Goal: Information Seeking & Learning: Check status

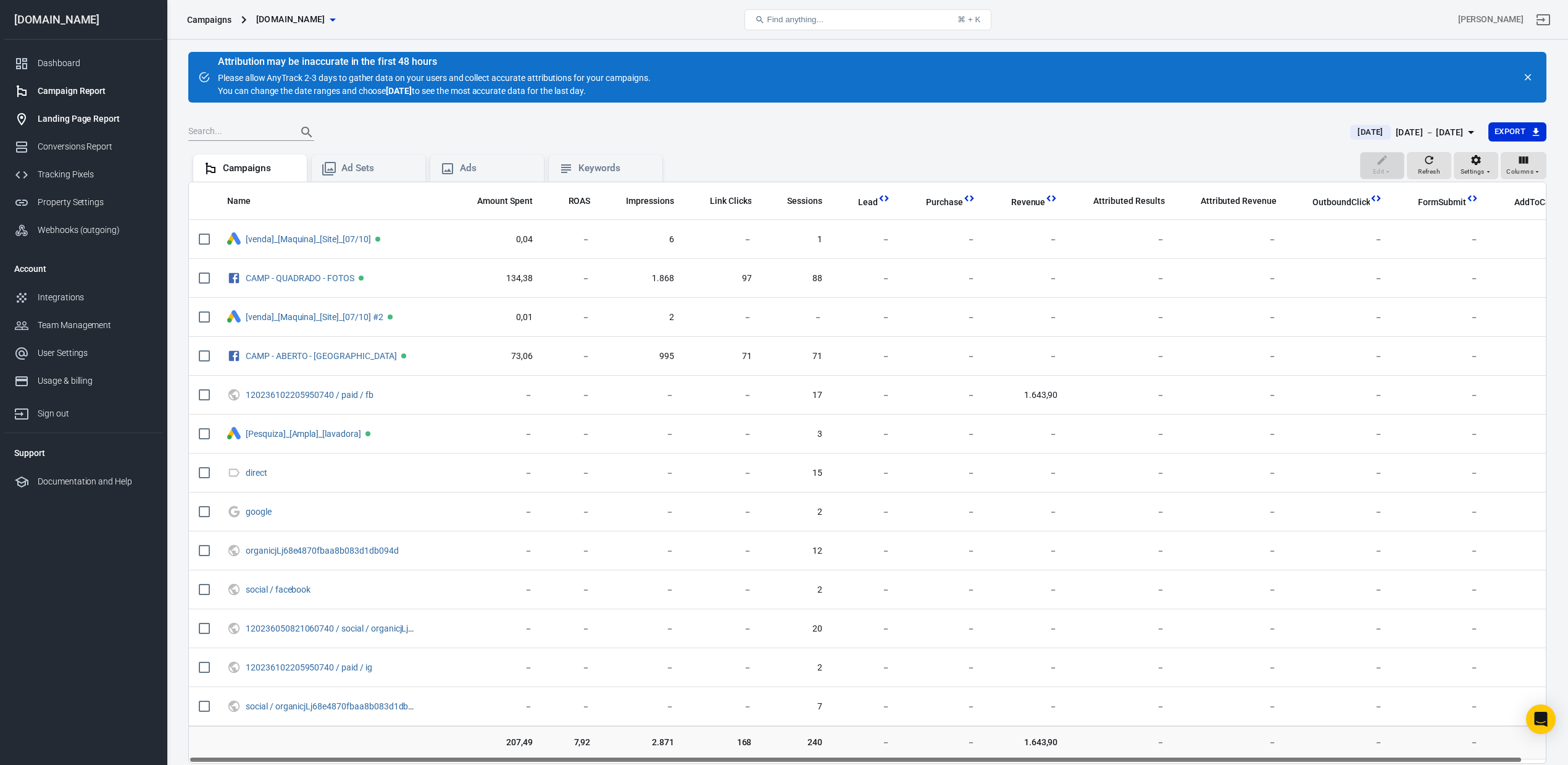
click at [73, 118] on div "Landing Page Report" at bounding box center [95, 118] width 115 height 13
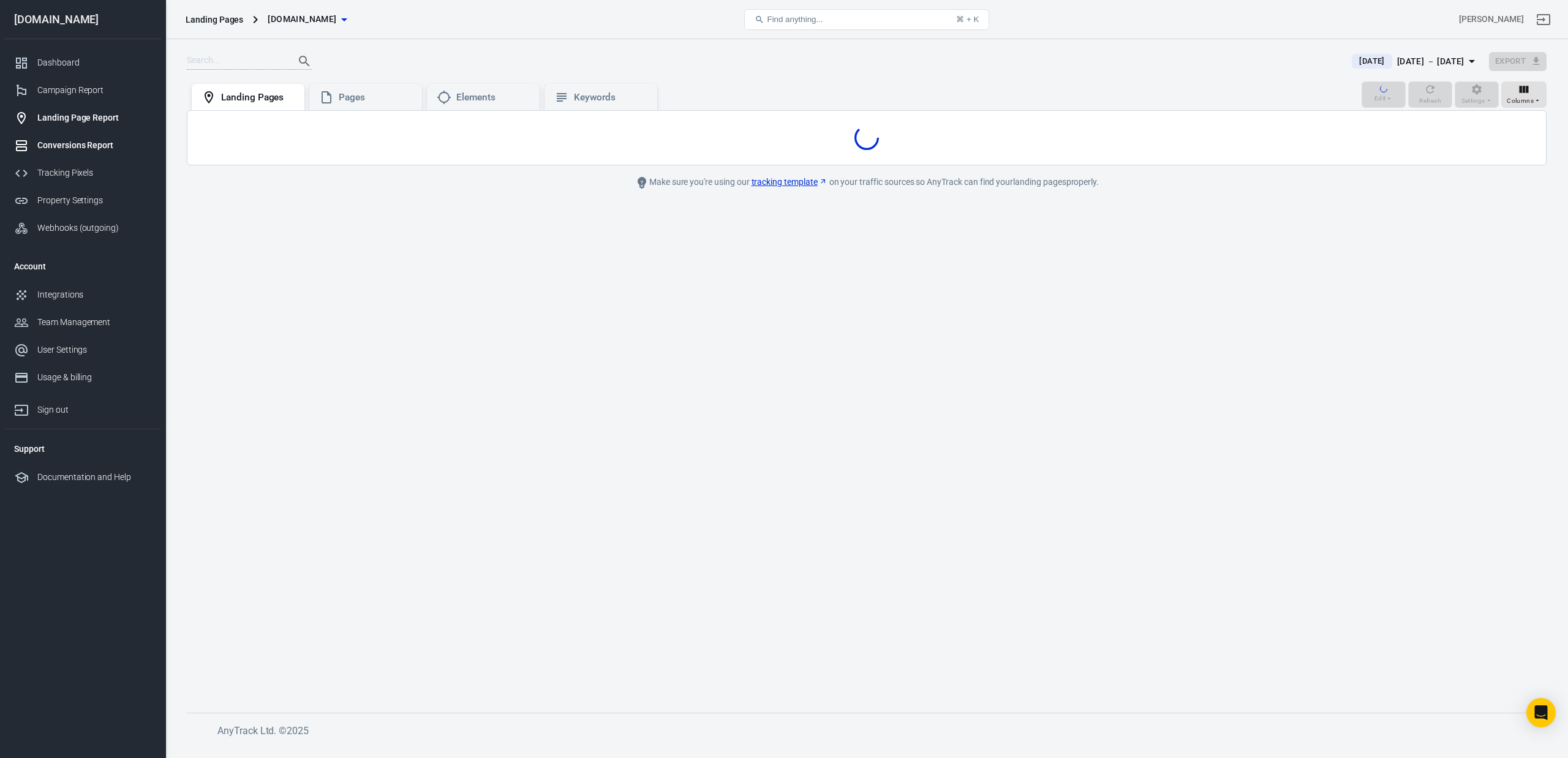
click at [74, 148] on div "Conversions Report" at bounding box center [94, 145] width 114 height 13
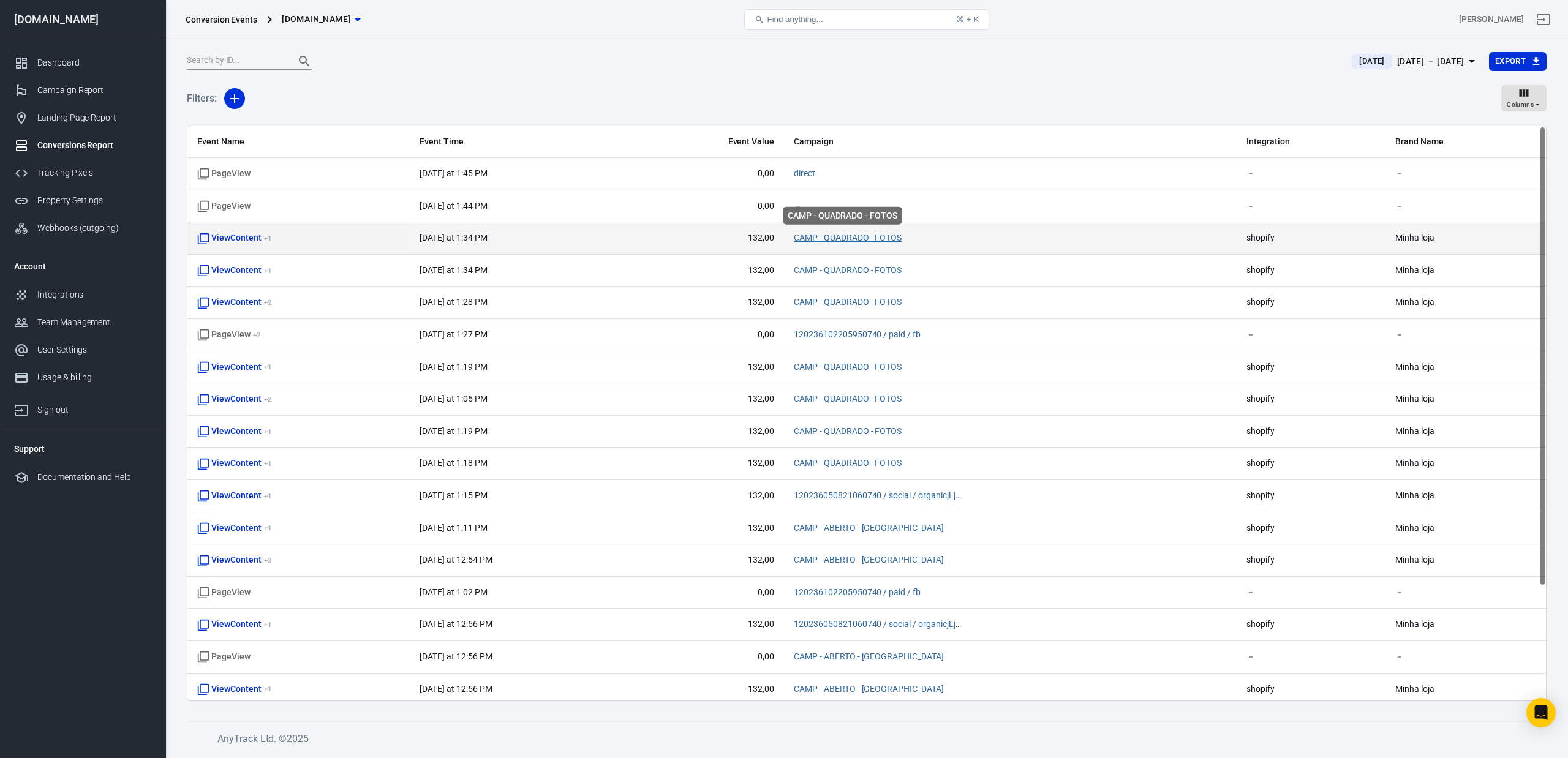
click at [807, 241] on link "CAMP - QUADRADO - FOTOS" at bounding box center [847, 237] width 108 height 10
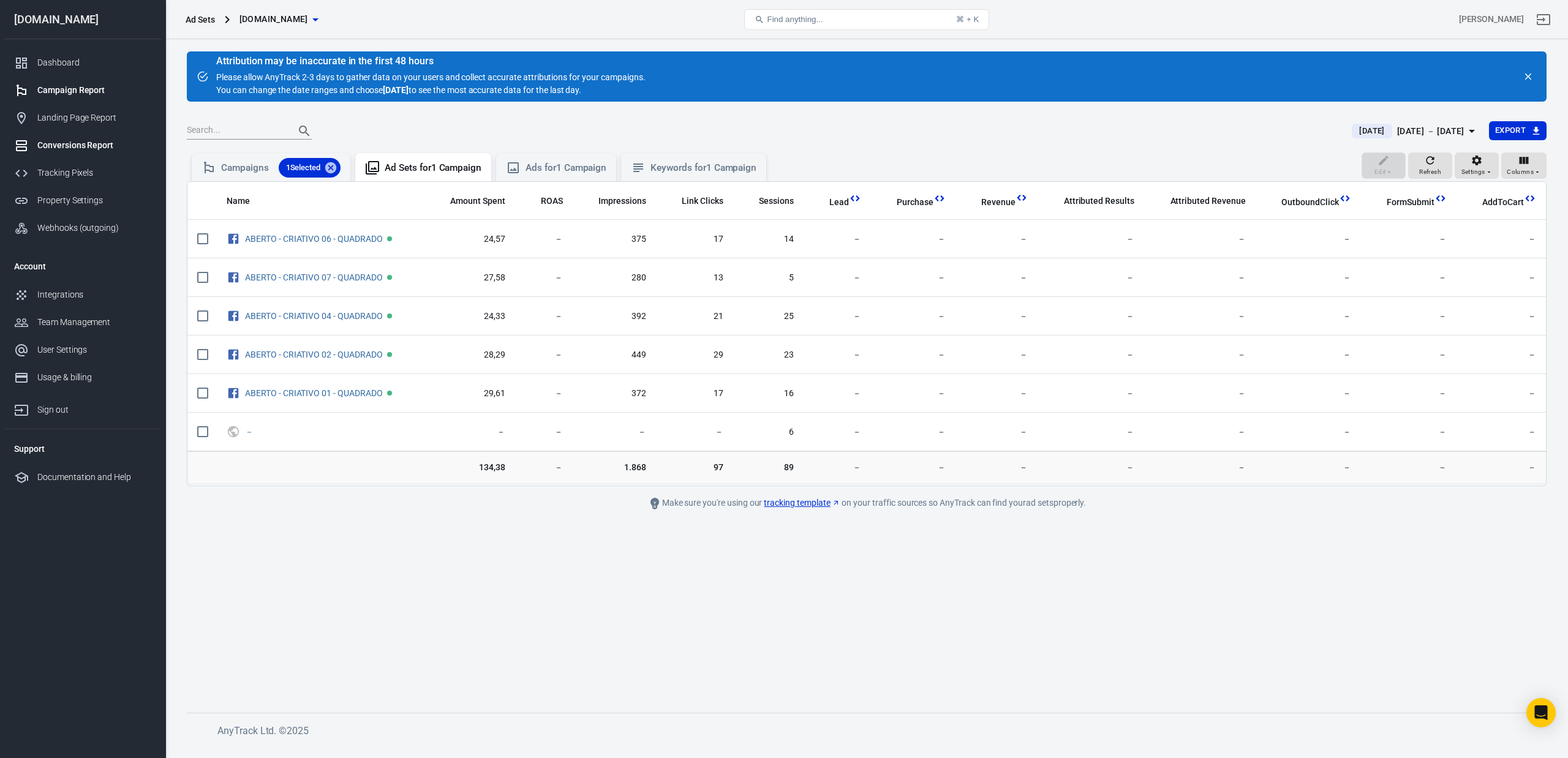
click at [84, 140] on div "Conversions Report" at bounding box center [94, 145] width 114 height 13
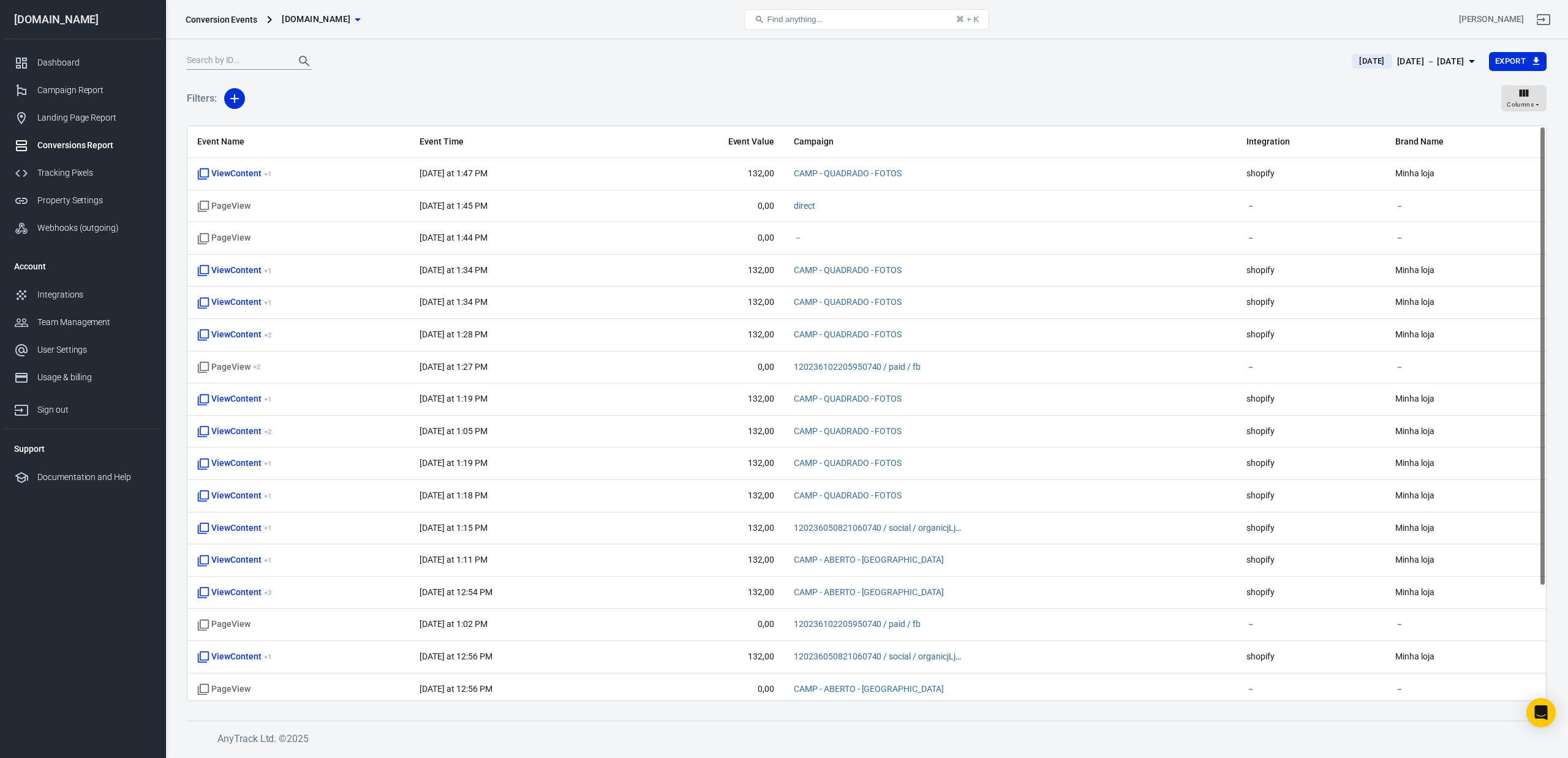
click at [1394, 91] on div "Filters: Columns" at bounding box center [866, 103] width 1360 height 44
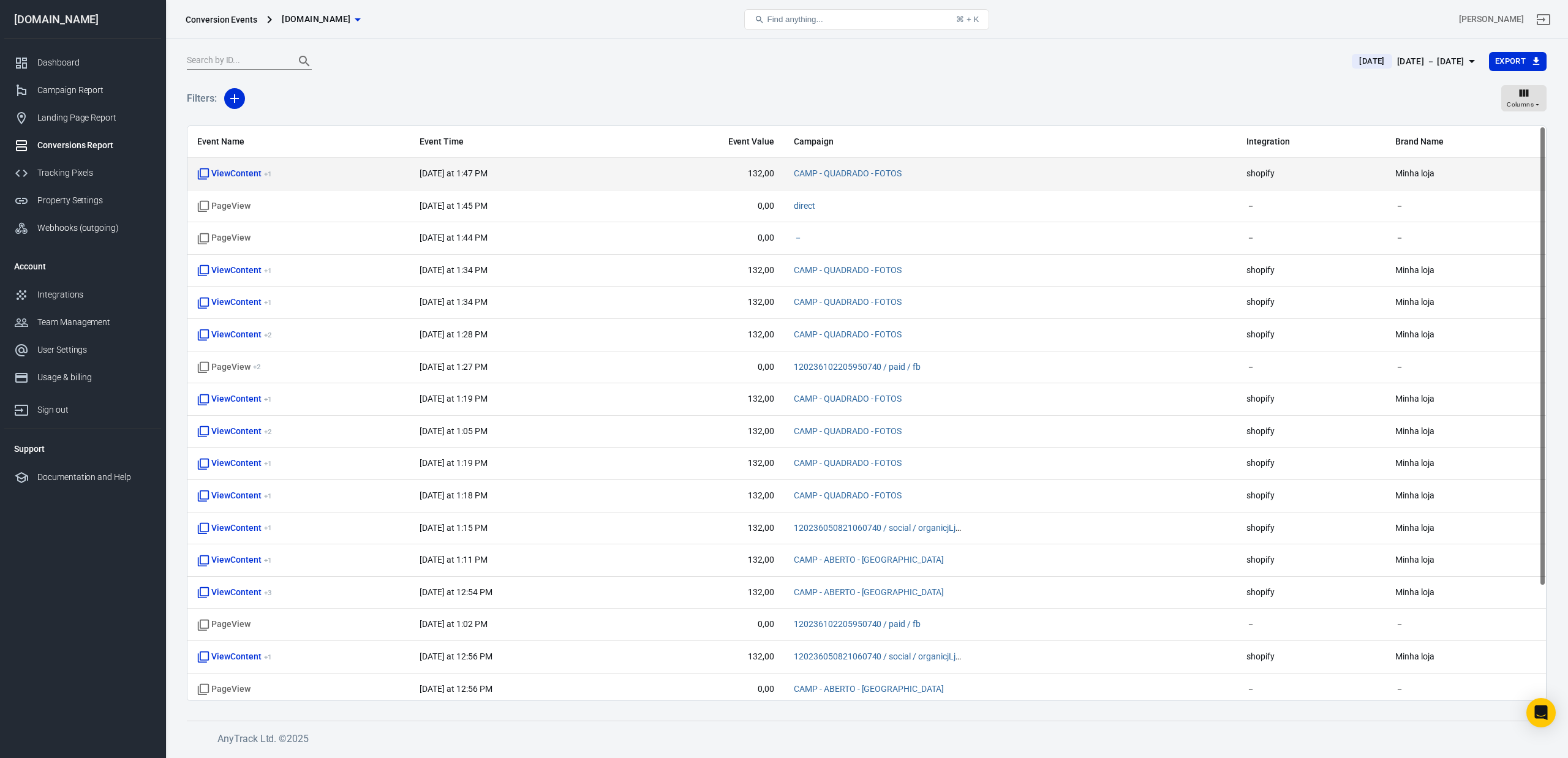
click at [1142, 168] on span "CAMP - QUADRADO - FOTOS" at bounding box center [1009, 174] width 433 height 13
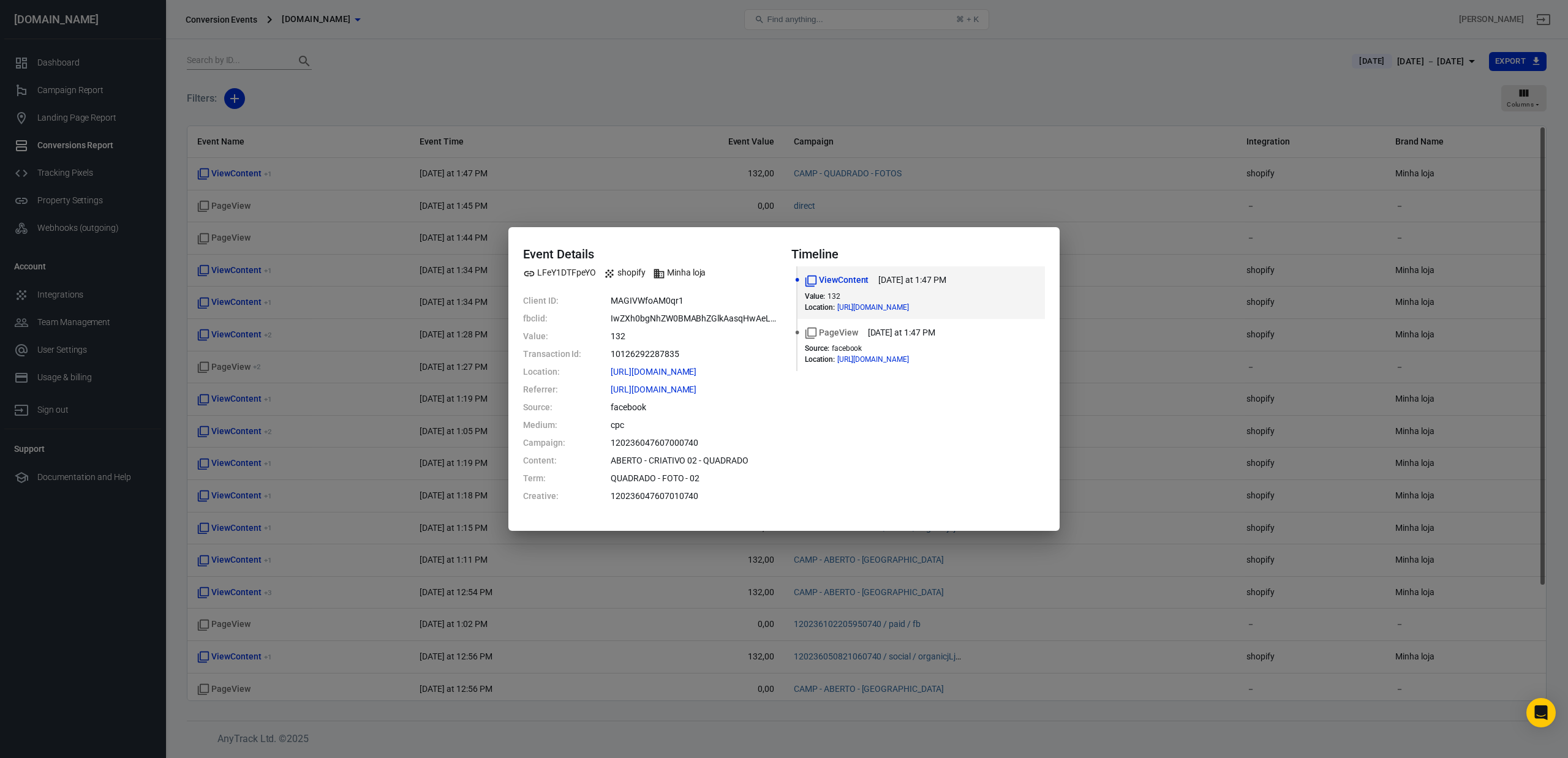
click at [1138, 345] on div "Event Details LFeY1DTFpeYO shopify Minha loja Client ID: MAGIVWfoAM0qr1 fbclid:…" at bounding box center [784, 379] width 1568 height 758
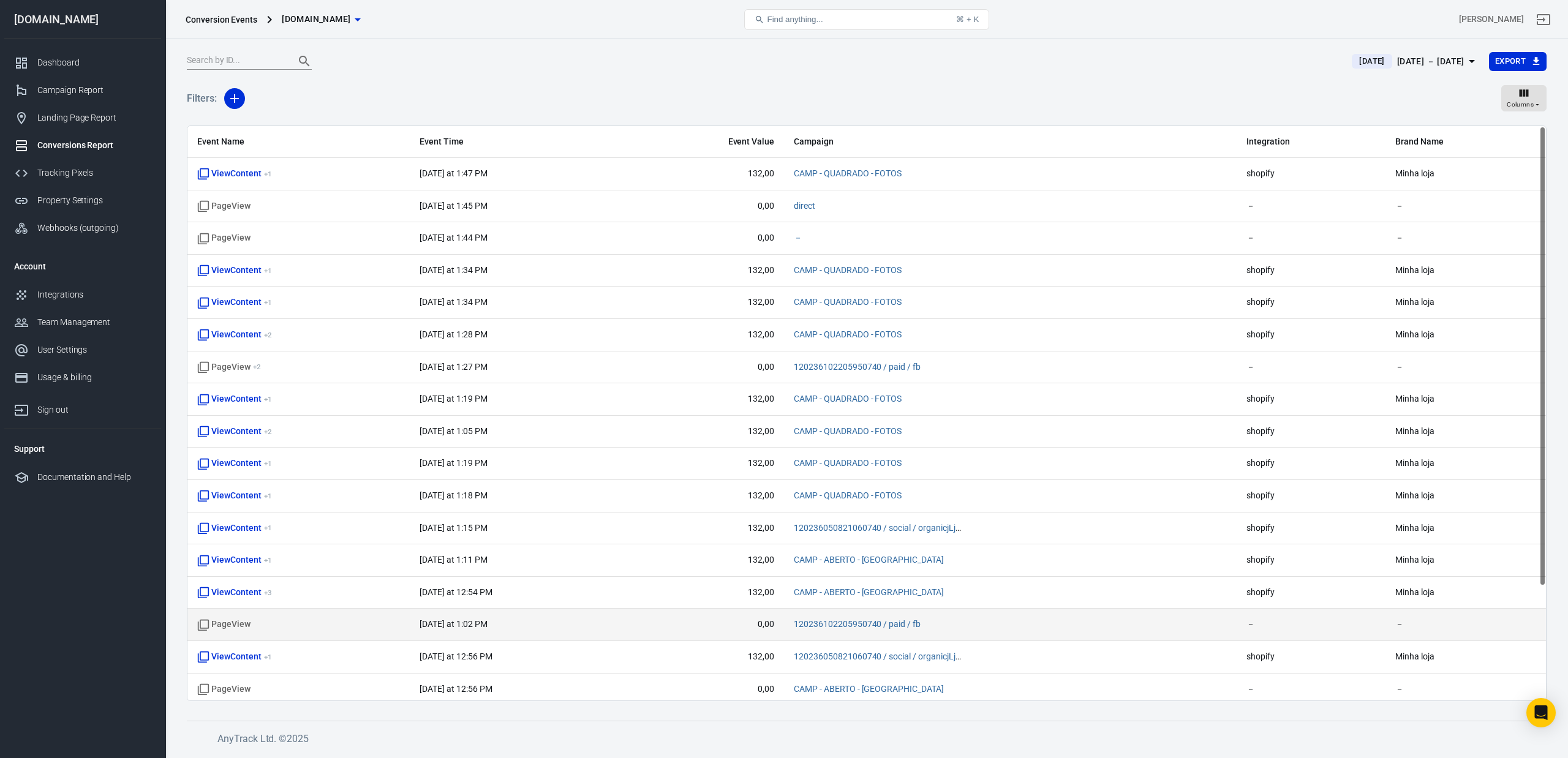
click at [954, 619] on td "120236102205950740 / paid / fb" at bounding box center [1010, 624] width 453 height 32
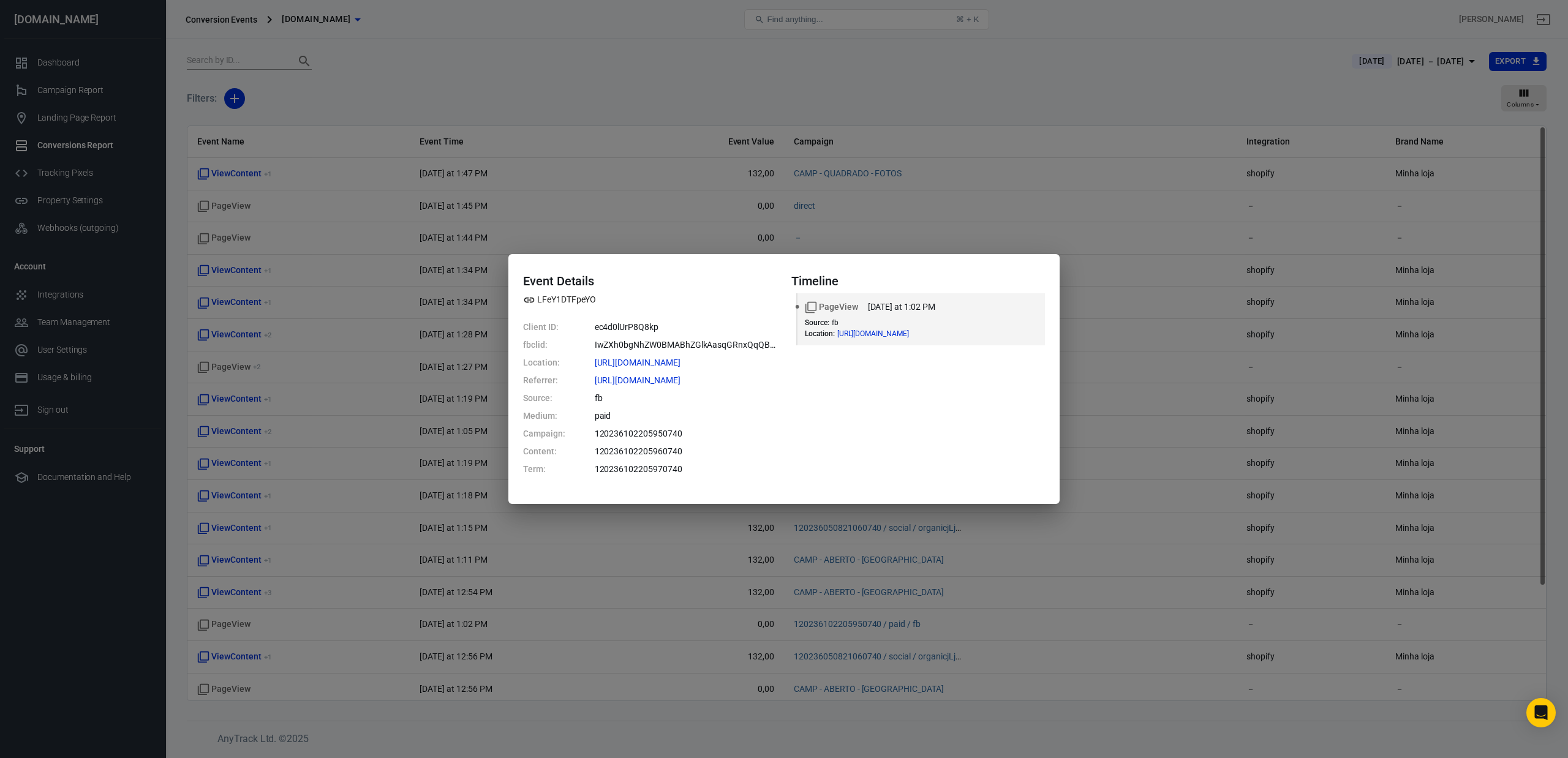
click at [1131, 453] on div "Event Details LFeY1DTFpeYO Client ID: ec4d0lUrP8Q8kp fbclid: IwZXh0bgNhZW0BMABh…" at bounding box center [784, 379] width 1568 height 758
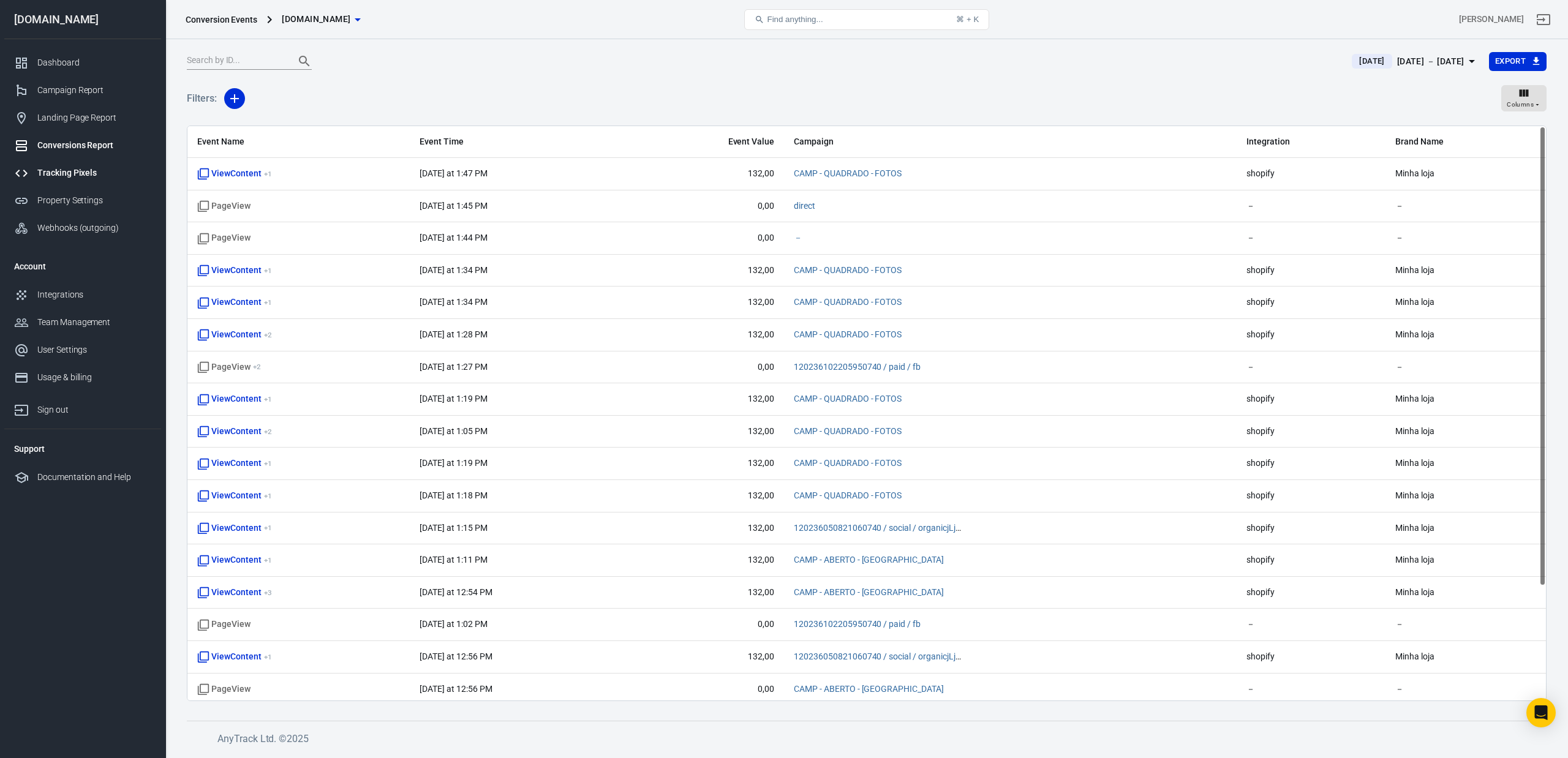
click at [71, 171] on div "Tracking Pixels" at bounding box center [94, 173] width 114 height 13
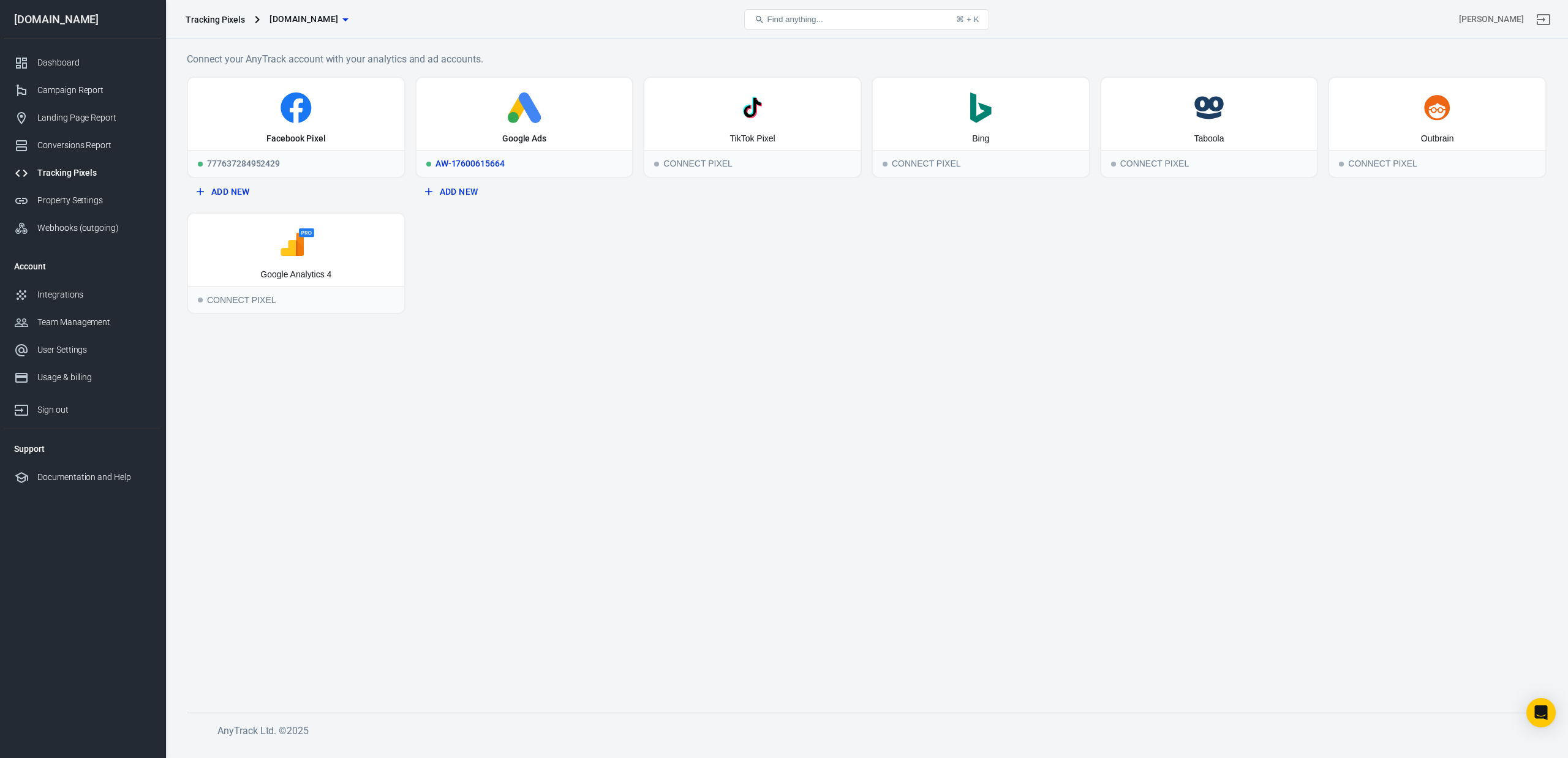
click at [499, 104] on icon at bounding box center [524, 108] width 206 height 30
